Goal: Task Accomplishment & Management: Manage account settings

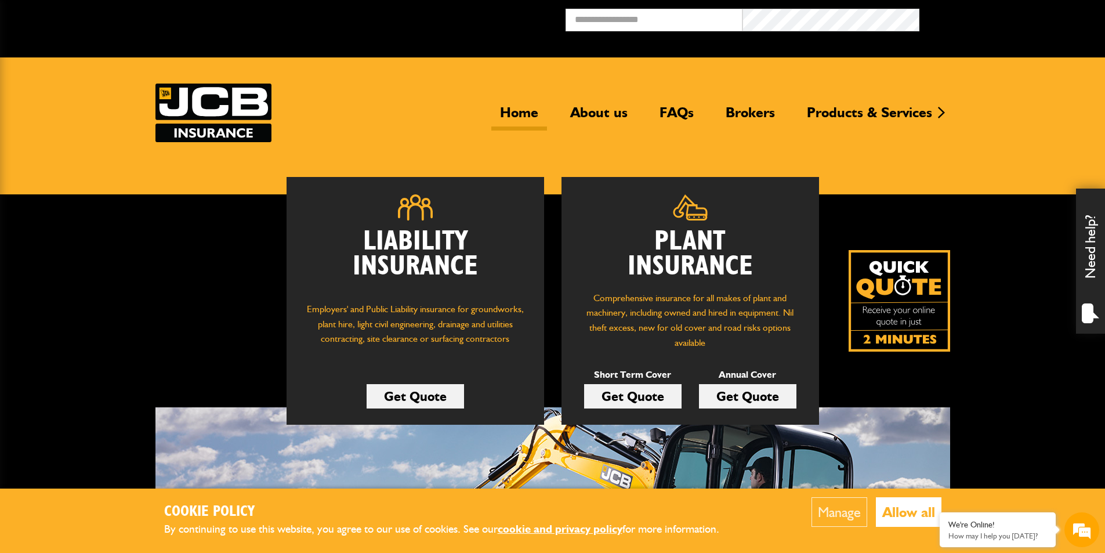
click at [515, 110] on link "Home" at bounding box center [519, 117] width 56 height 27
click at [590, 22] on input "email" at bounding box center [653, 20] width 177 height 23
type input "**********"
click at [919, 9] on button "Broker Login" at bounding box center [1007, 18] width 177 height 18
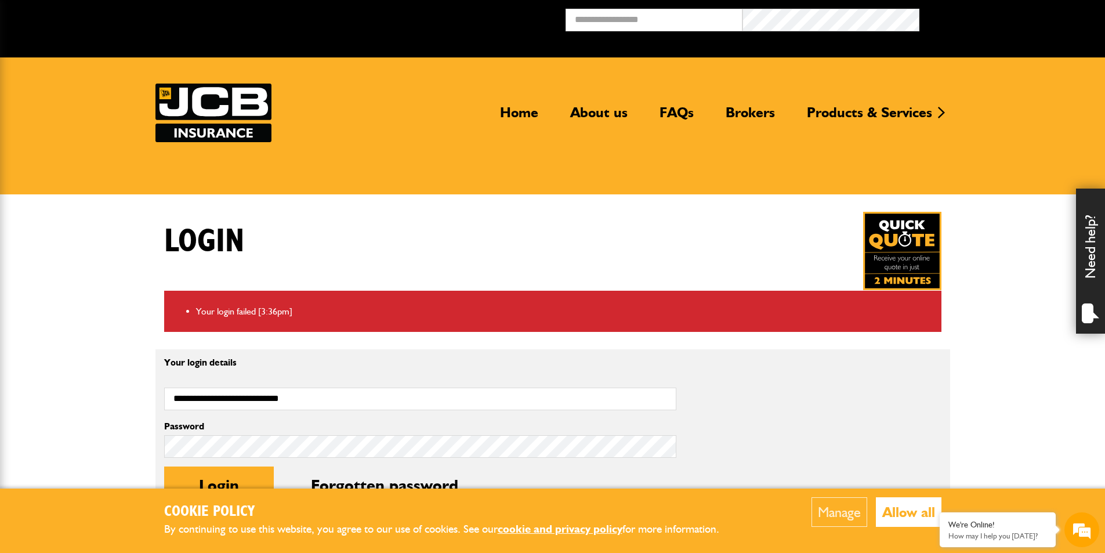
scroll to position [232, 0]
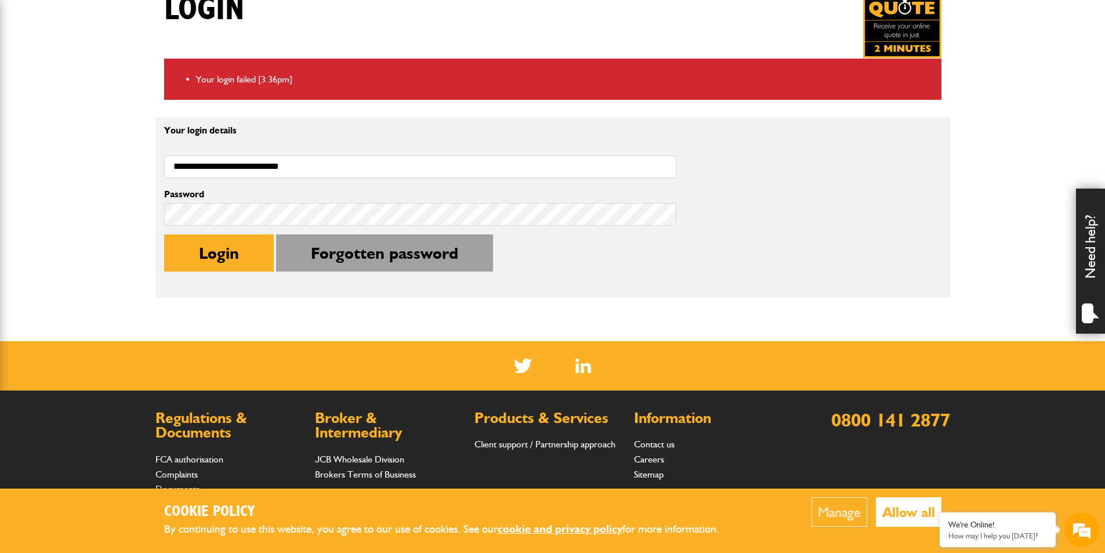
click at [355, 251] on button "Forgotten password" at bounding box center [384, 252] width 217 height 37
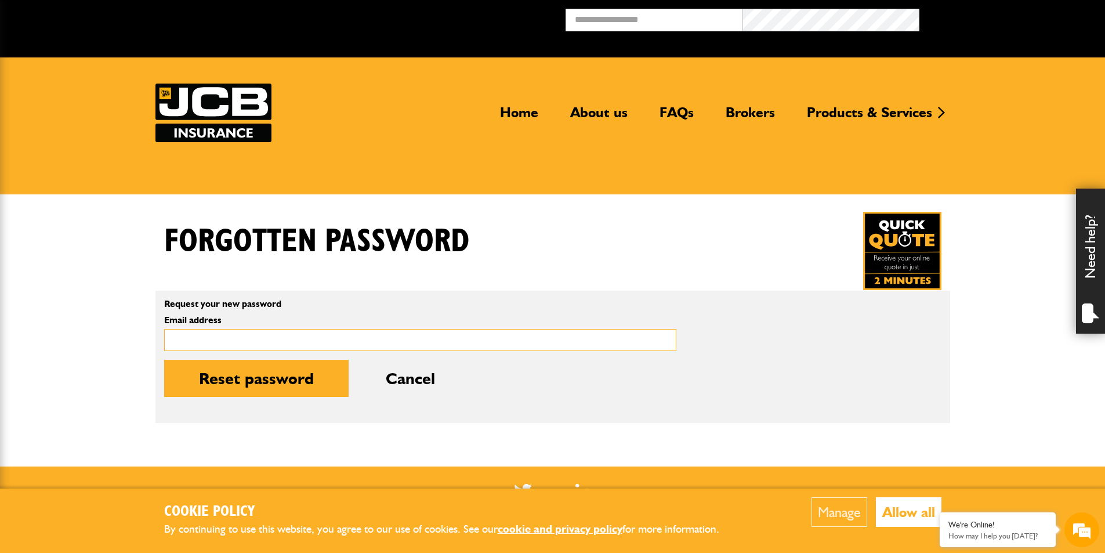
click at [380, 344] on input "Email address" at bounding box center [420, 340] width 512 height 23
type input "**********"
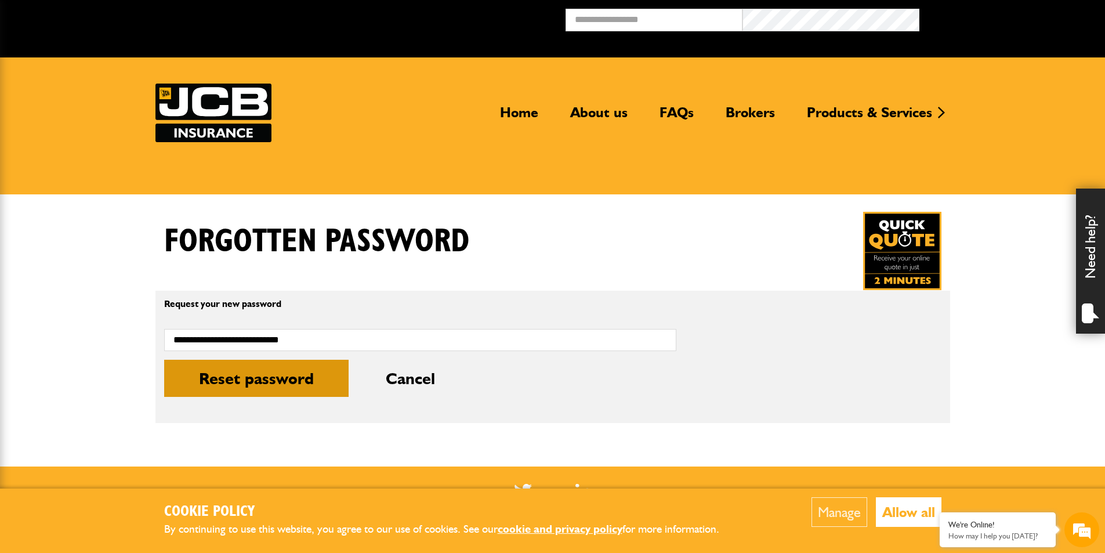
click at [280, 382] on button "Reset password" at bounding box center [256, 378] width 184 height 37
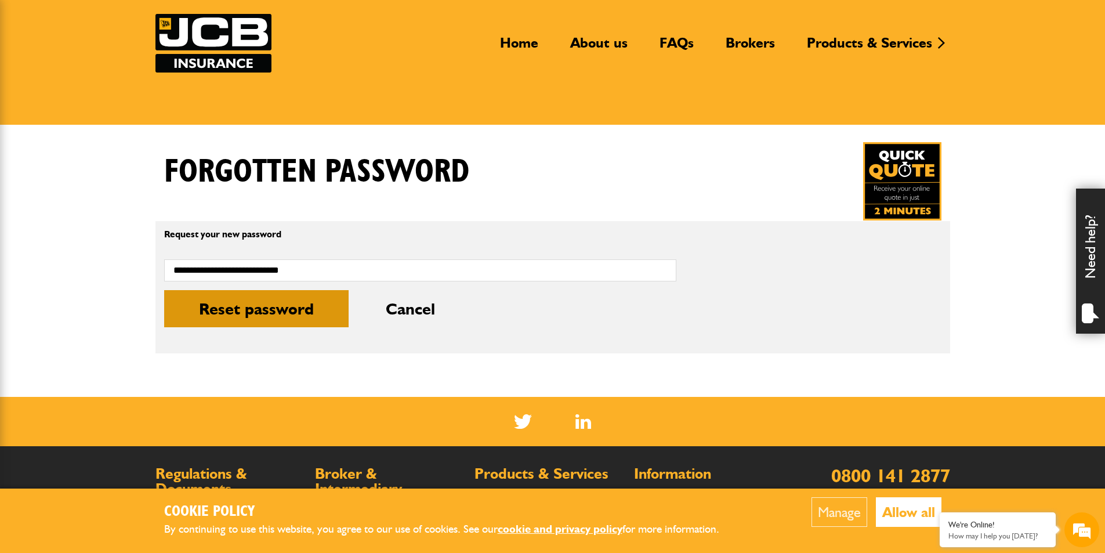
click at [216, 306] on button "Reset password" at bounding box center [256, 308] width 184 height 37
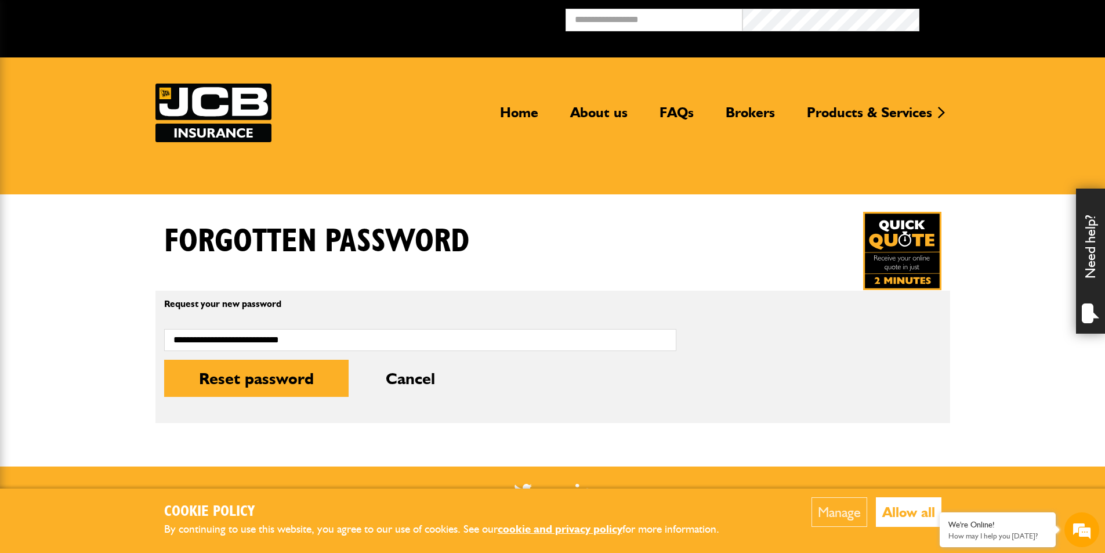
scroll to position [232, 0]
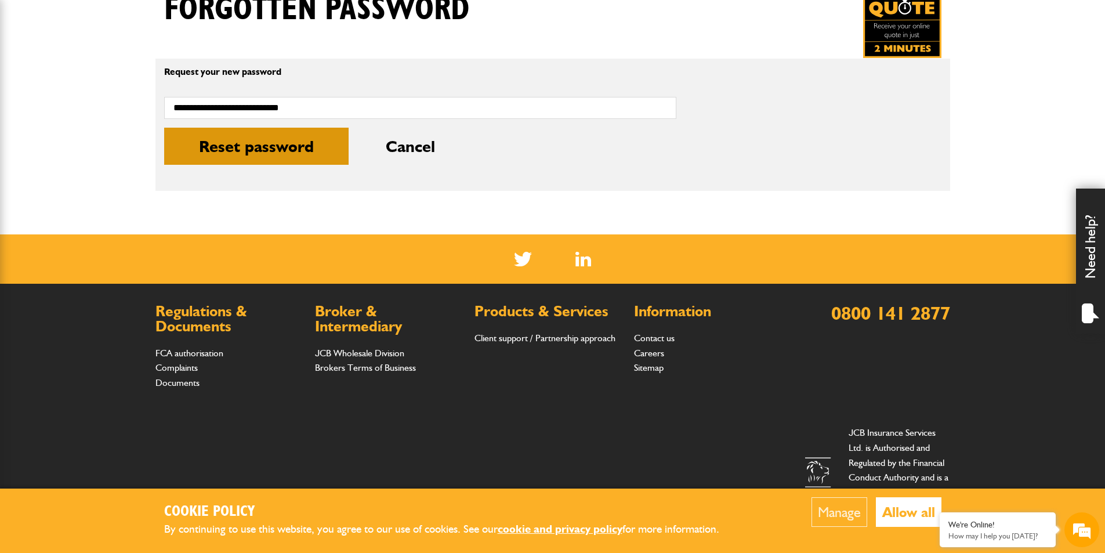
click at [298, 150] on button "Reset password" at bounding box center [256, 146] width 184 height 37
